Goal: Navigation & Orientation: Find specific page/section

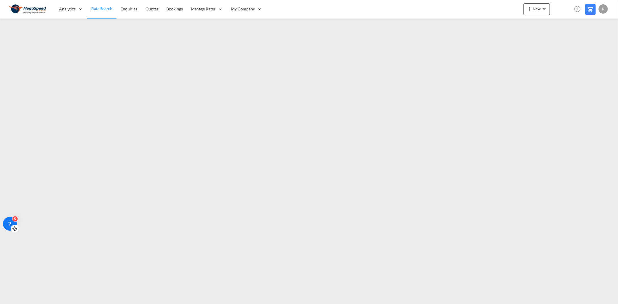
click at [13, 227] on icon at bounding box center [15, 229] width 6 height 6
click at [13, 230] on icon at bounding box center [13, 228] width 1 height 1
click at [114, 8] on div "5" at bounding box center [115, 10] width 14 height 14
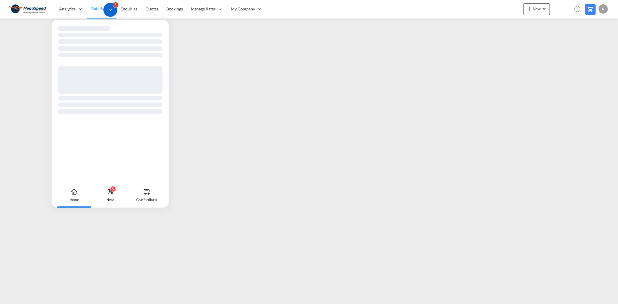
drag, startPoint x: 111, startPoint y: 12, endPoint x: 45, endPoint y: 113, distance: 121.2
click at [68, 0] on div "Home 5 News Give feedback 5" at bounding box center [309, 0] width 618 height 0
drag, startPoint x: 109, startPoint y: 10, endPoint x: 149, endPoint y: 29, distance: 44.6
click at [149, 0] on div "Home 5 News Give feedback 5" at bounding box center [309, 0] width 618 height 0
drag, startPoint x: 109, startPoint y: 6, endPoint x: 142, endPoint y: 11, distance: 33.4
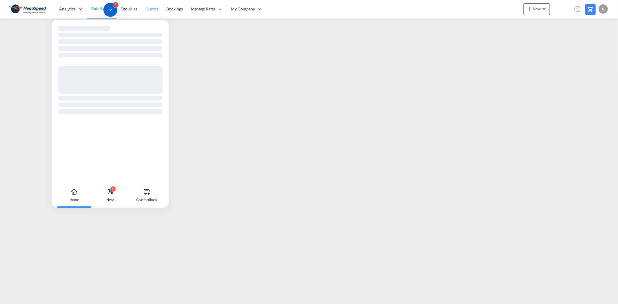
click at [142, 11] on body "Analytics Reports Dashboard Rate Search Enquiries Quotes Bookings" at bounding box center [309, 152] width 618 height 304
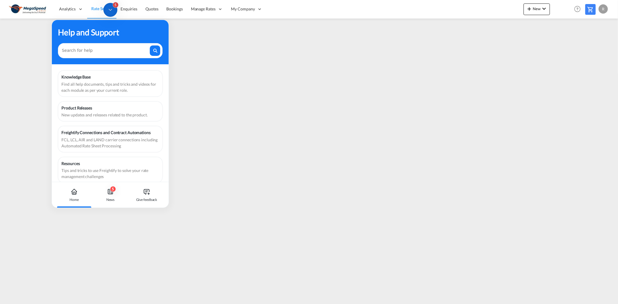
click at [276, 9] on div "Analytics Reports Dashboard Rate Search Enquiries Quotes Bookings" at bounding box center [309, 9] width 601 height 18
drag, startPoint x: 97, startPoint y: 137, endPoint x: 104, endPoint y: 141, distance: 7.7
click at [104, 141] on div "FCL, LCL, AIR and LAND carrier connections including Automated Rate Sheet Proce…" at bounding box center [110, 143] width 98 height 12
click at [72, 8] on span "Analytics" at bounding box center [67, 9] width 17 height 6
click at [83, 197] on div "Home" at bounding box center [74, 195] width 32 height 26
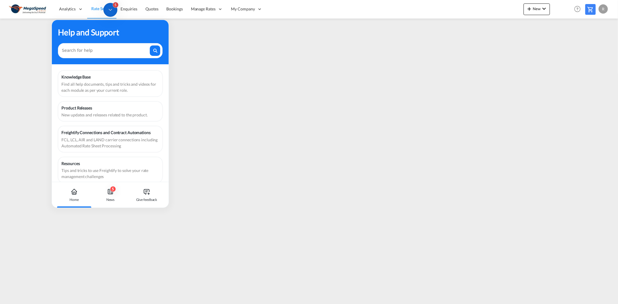
click at [72, 198] on div "Home" at bounding box center [74, 199] width 9 height 5
drag, startPoint x: 95, startPoint y: 195, endPoint x: 99, endPoint y: 69, distance: 126.5
click at [102, 93] on div "Help and Support Knowledge Base Find all help documents, tips and tricks and vi…" at bounding box center [110, 114] width 117 height 188
click at [97, 62] on div "Help and Support" at bounding box center [110, 42] width 117 height 45
